Goal: Task Accomplishment & Management: Complete application form

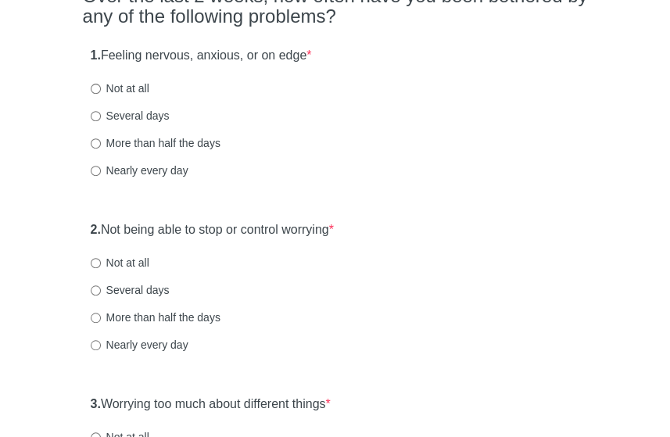
scroll to position [171, 0]
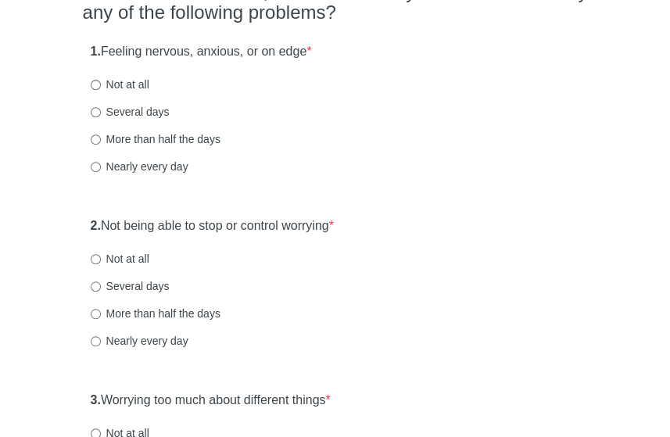
click at [669, 77] on html "General Anxiety Disorder Over the last 2 weeks, how often have you been bothere…" at bounding box center [335, 47] width 670 height 437
click at [131, 115] on label "Several days" at bounding box center [130, 112] width 79 height 16
click at [101, 115] on input "Several days" at bounding box center [96, 112] width 10 height 10
radio input "true"
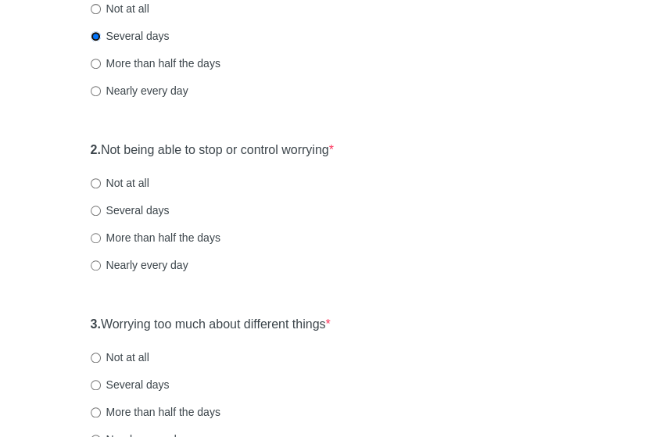
scroll to position [260, 0]
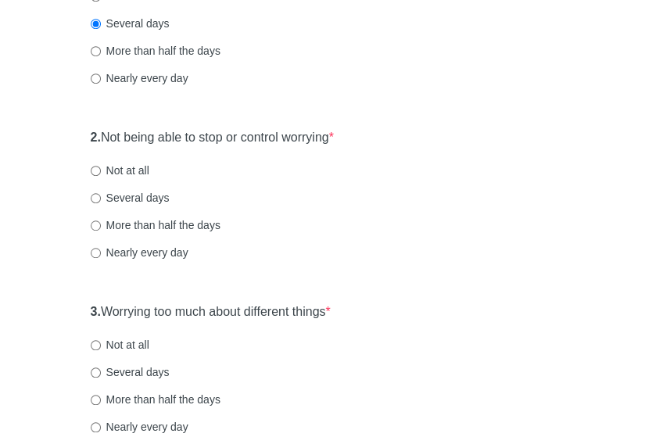
click at [171, 256] on label "Nearly every day" at bounding box center [140, 253] width 98 height 16
click at [101, 256] on input "Nearly every day" at bounding box center [96, 253] width 10 height 10
radio input "true"
click at [178, 226] on label "More than half the days" at bounding box center [156, 225] width 130 height 16
click at [101, 226] on input "More than half the days" at bounding box center [96, 225] width 10 height 10
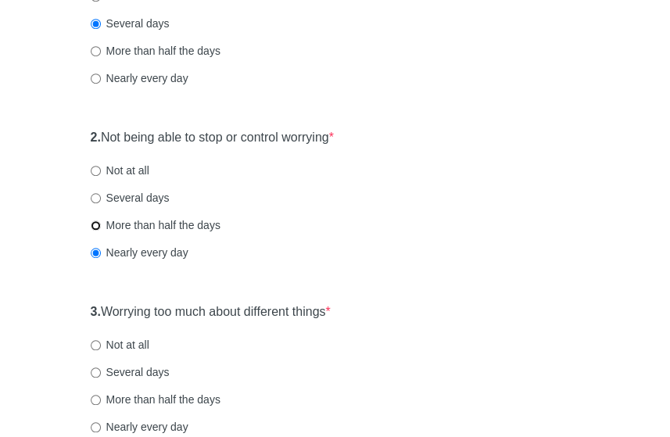
radio input "true"
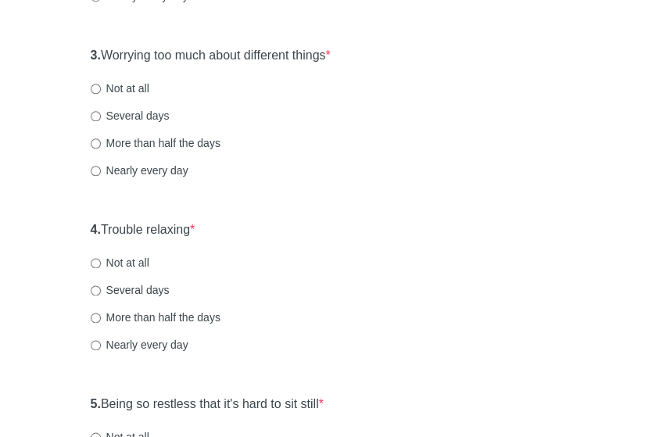
scroll to position [528, 0]
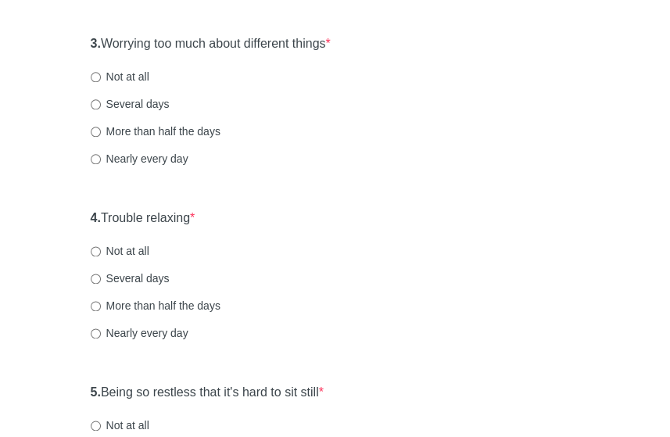
click at [199, 134] on label "More than half the days" at bounding box center [156, 132] width 130 height 16
click at [101, 134] on input "More than half the days" at bounding box center [96, 132] width 10 height 10
radio input "true"
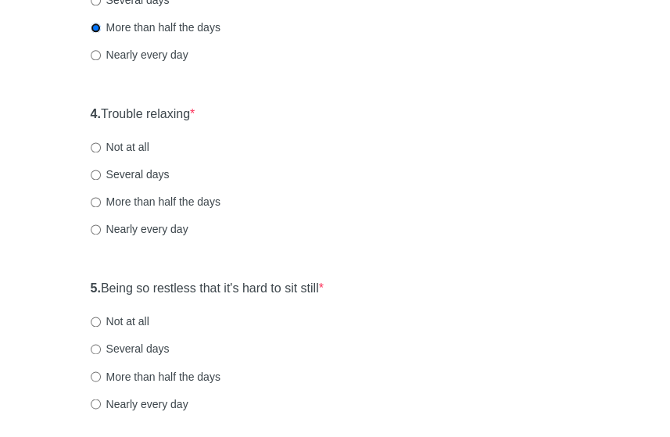
scroll to position [634, 0]
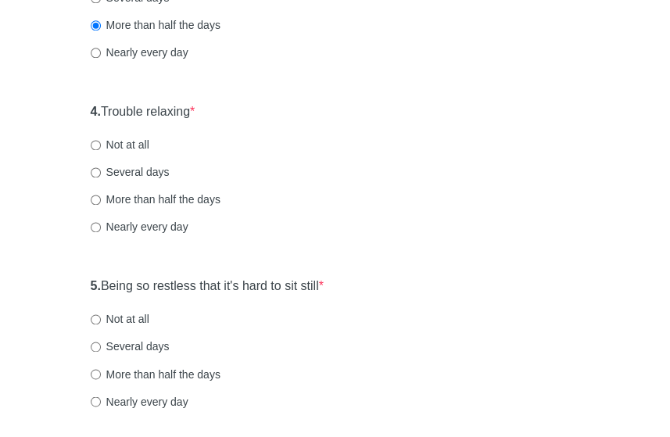
click at [138, 170] on label "Several days" at bounding box center [130, 172] width 79 height 16
click at [101, 170] on input "Several days" at bounding box center [96, 172] width 10 height 10
radio input "true"
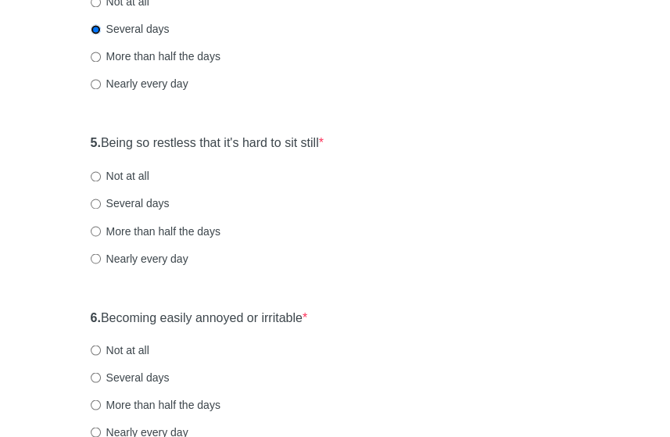
scroll to position [823, 0]
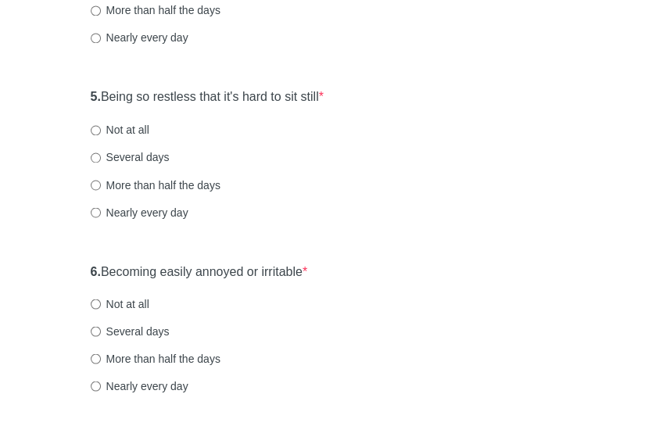
click at [147, 132] on label "Not at all" at bounding box center [120, 130] width 59 height 16
click at [101, 132] on input "Not at all" at bounding box center [96, 130] width 10 height 10
radio input "true"
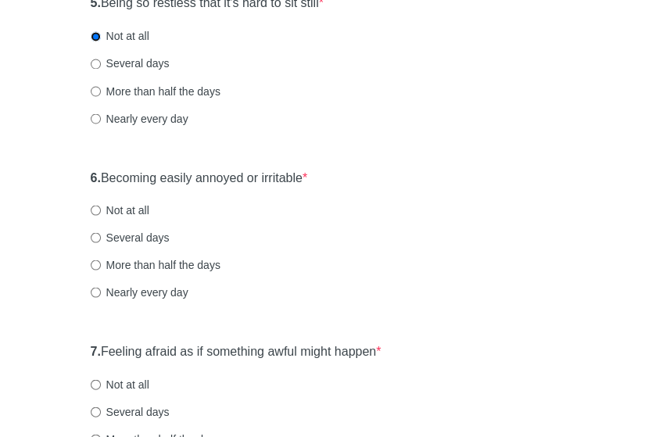
scroll to position [927, 0]
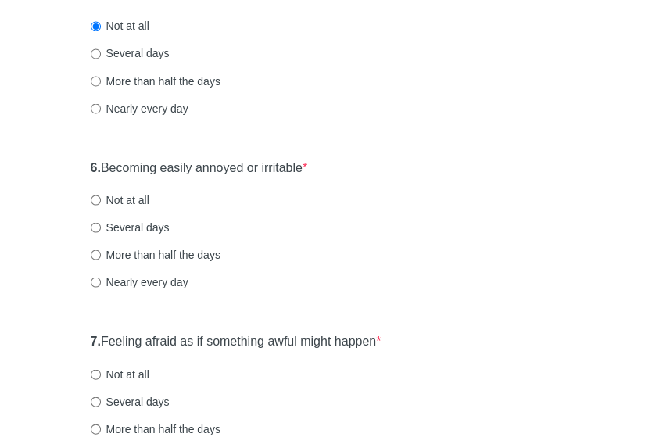
click at [139, 200] on label "Not at all" at bounding box center [120, 200] width 59 height 16
click at [101, 200] on input "Not at all" at bounding box center [96, 200] width 10 height 10
radio input "true"
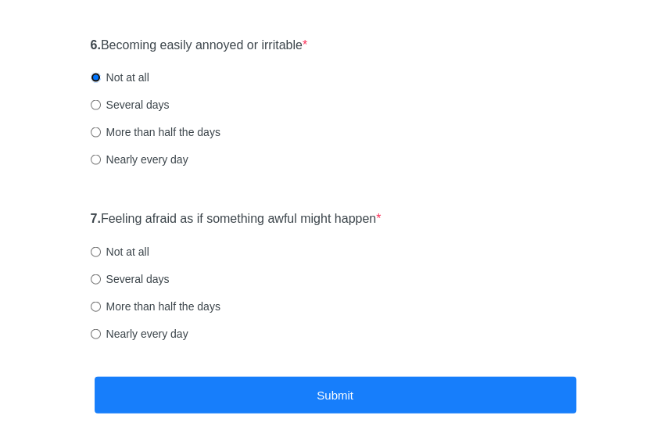
scroll to position [1091, 0]
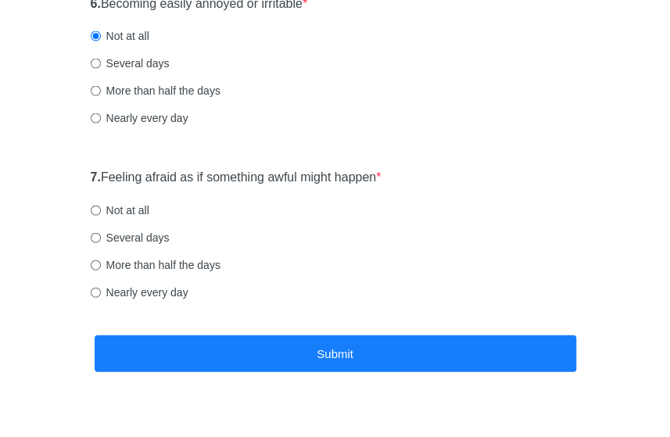
click at [125, 243] on label "Several days" at bounding box center [130, 238] width 79 height 16
click at [101, 243] on input "Several days" at bounding box center [96, 238] width 10 height 10
radio input "true"
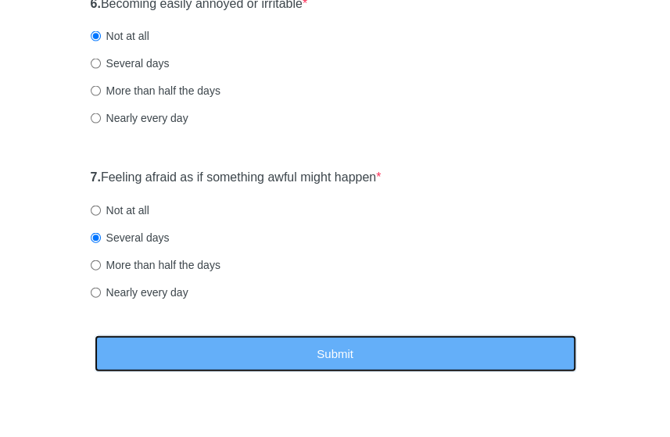
click at [268, 343] on button "Submit" at bounding box center [336, 353] width 482 height 37
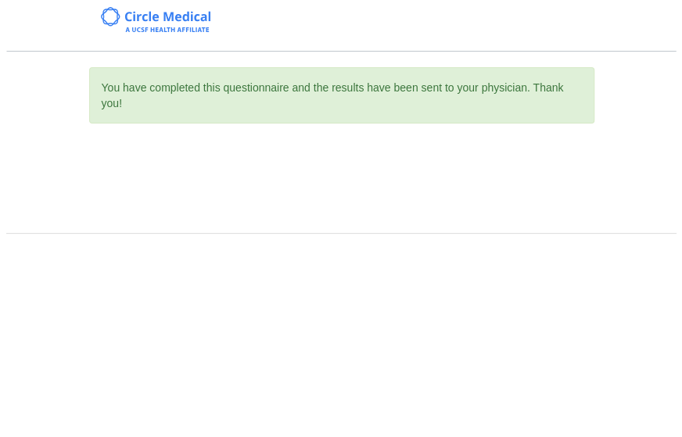
scroll to position [0, 0]
